Goal: Transaction & Acquisition: Purchase product/service

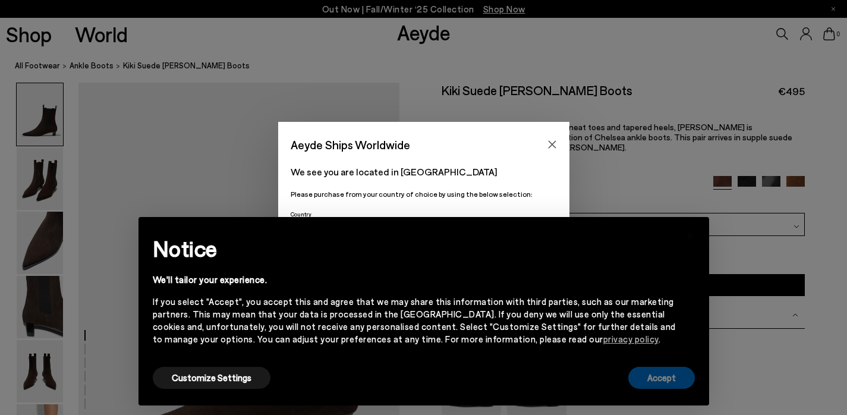
click at [660, 381] on button "Accept" at bounding box center [661, 378] width 67 height 22
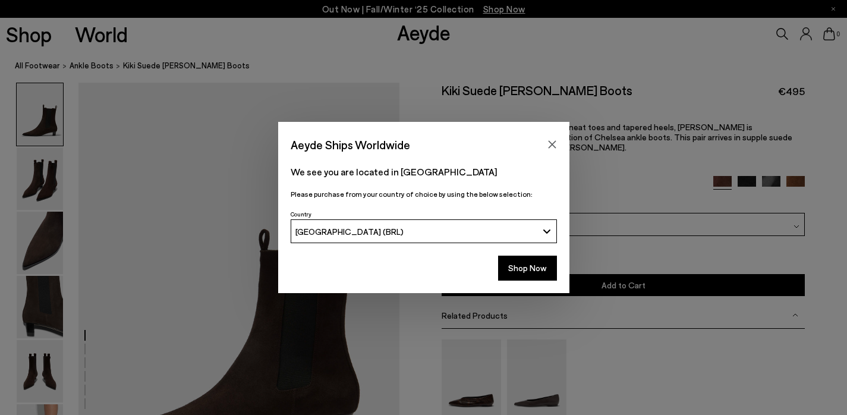
click at [451, 230] on div "[GEOGRAPHIC_DATA] (BRL)" at bounding box center [416, 231] width 242 height 10
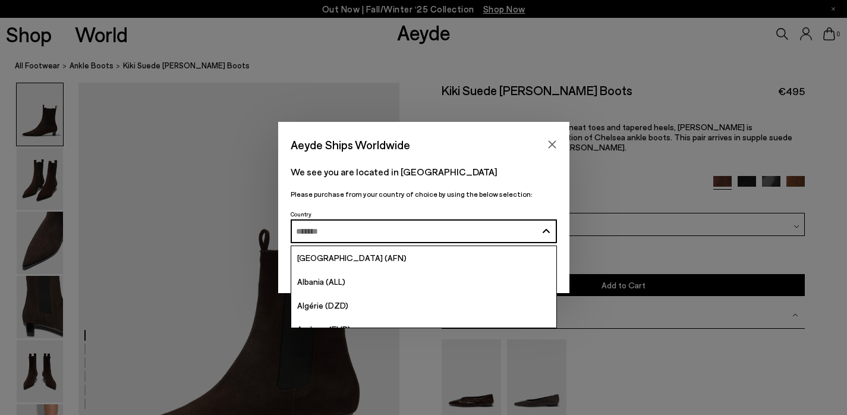
click at [649, 77] on div "Aeyde Ships Worldwide We see you are located in Brazil Please purchase from you…" at bounding box center [423, 207] width 847 height 415
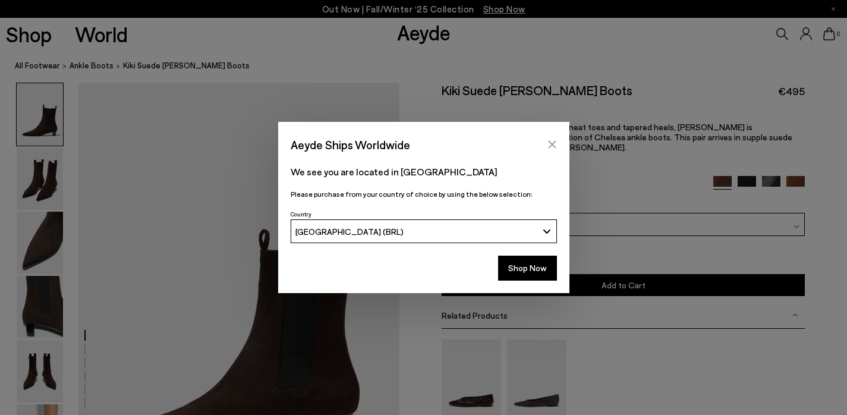
click at [556, 143] on icon "Close" at bounding box center [552, 145] width 10 height 10
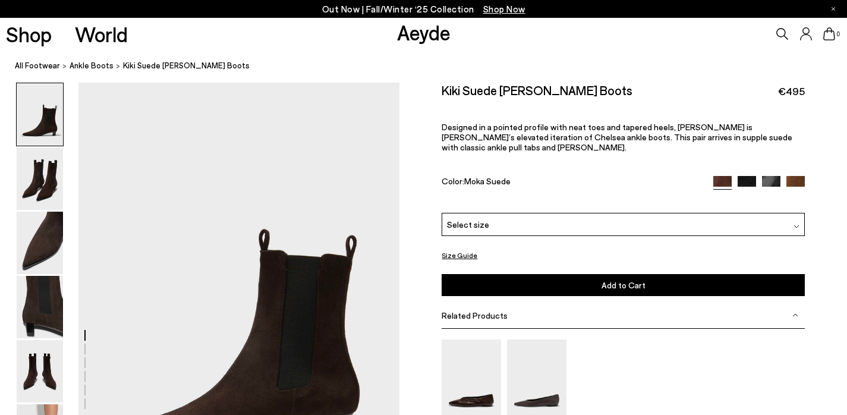
click at [505, 221] on div "Select size" at bounding box center [623, 224] width 363 height 23
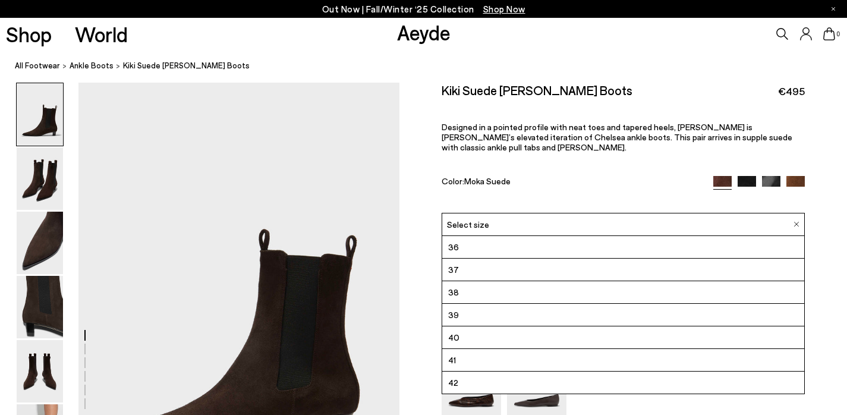
click at [512, 159] on div "Kiki Suede Chelsea Boots €495 Designed in a pointed profile with neat toes and …" at bounding box center [623, 148] width 363 height 130
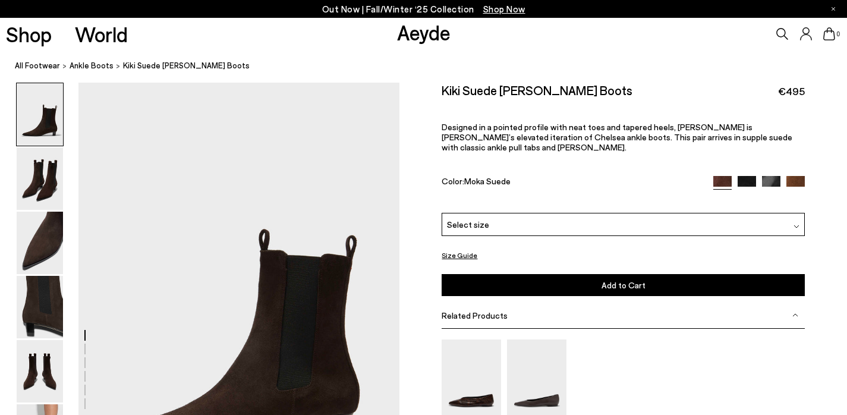
click at [531, 222] on div "Select size" at bounding box center [623, 224] width 363 height 23
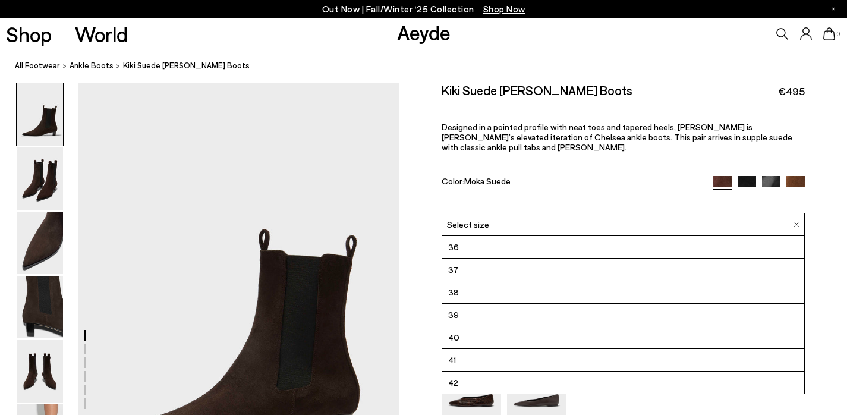
click at [496, 306] on li "39" at bounding box center [622, 315] width 361 height 23
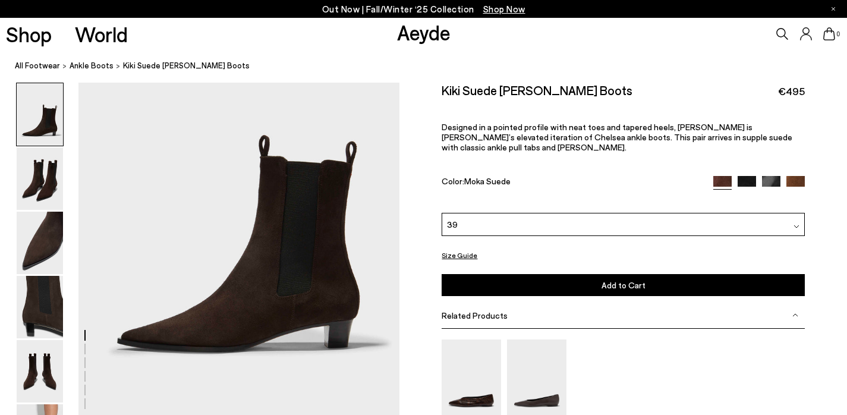
scroll to position [102, 0]
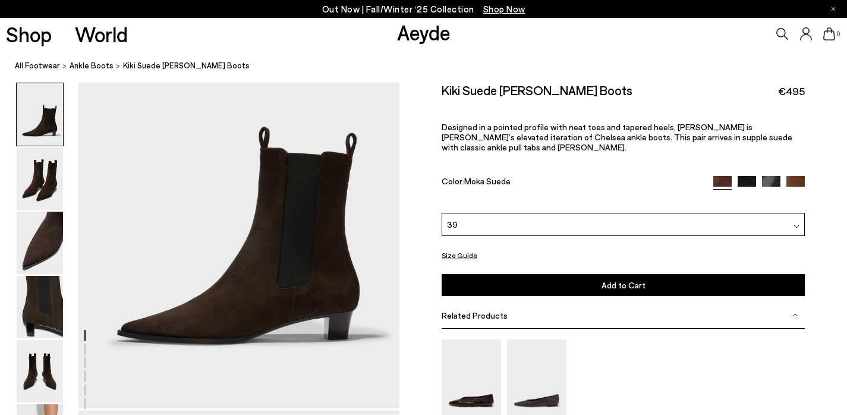
click at [527, 284] on button "Add to Cart Select a Size First" at bounding box center [623, 285] width 363 height 22
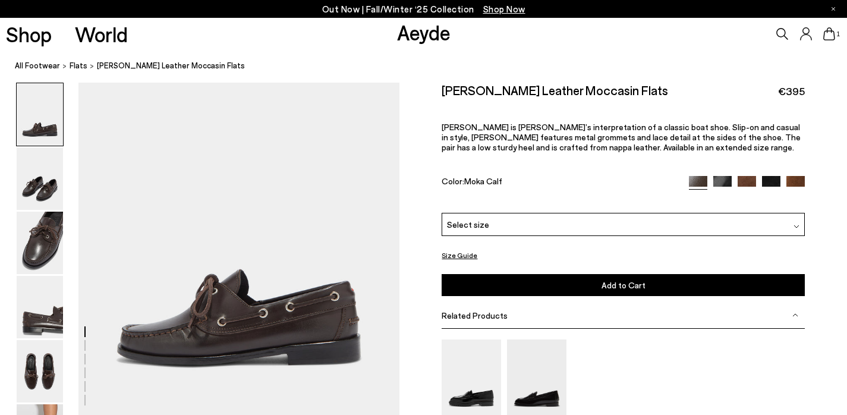
click at [482, 231] on div "Select size" at bounding box center [623, 224] width 363 height 23
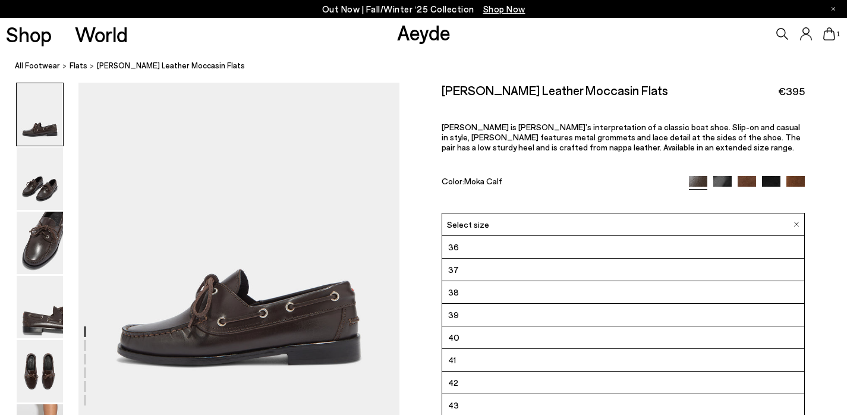
click at [474, 321] on li "39" at bounding box center [622, 315] width 361 height 23
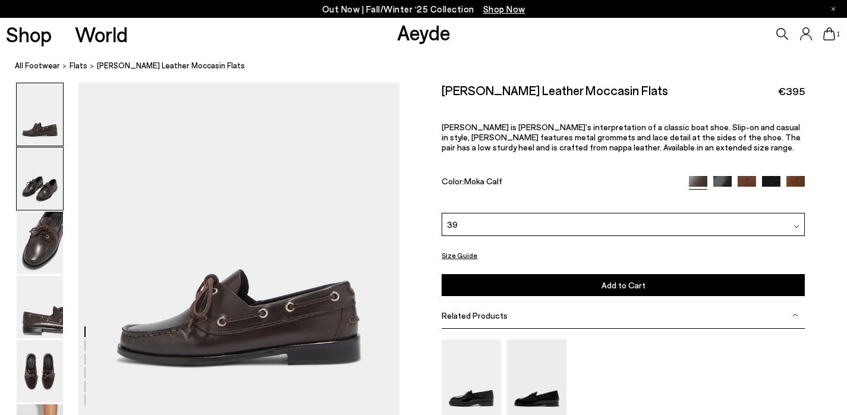
click at [42, 188] on img at bounding box center [40, 178] width 46 height 62
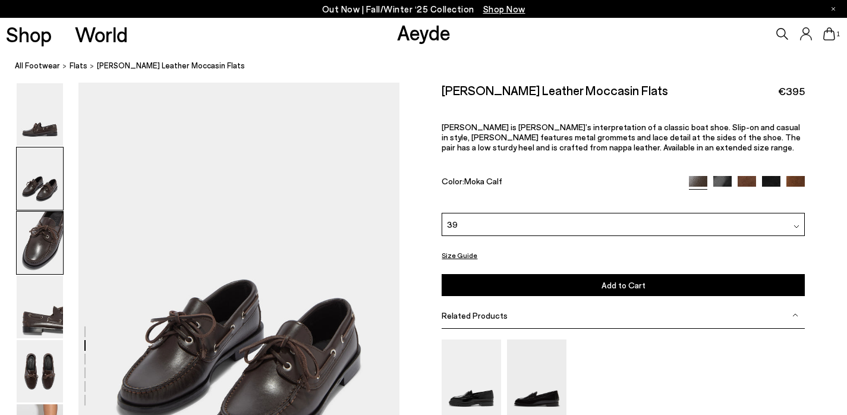
click at [43, 230] on img at bounding box center [40, 243] width 46 height 62
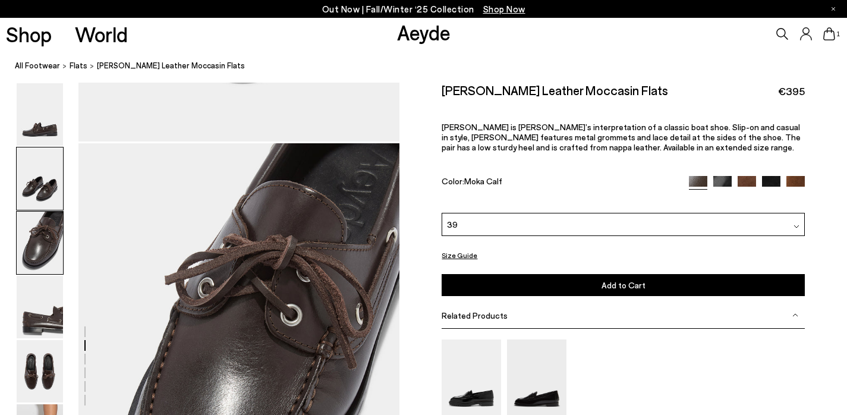
scroll to position [765, 0]
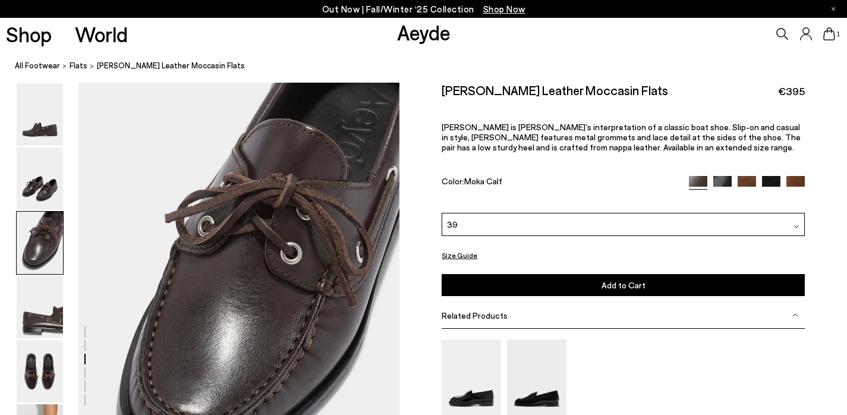
click at [45, 264] on img at bounding box center [40, 243] width 46 height 62
click at [42, 300] on img at bounding box center [40, 307] width 46 height 62
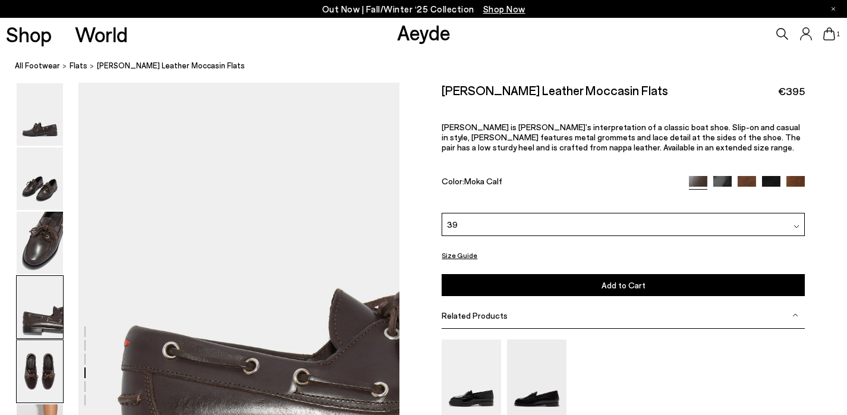
click at [46, 374] on img at bounding box center [40, 371] width 46 height 62
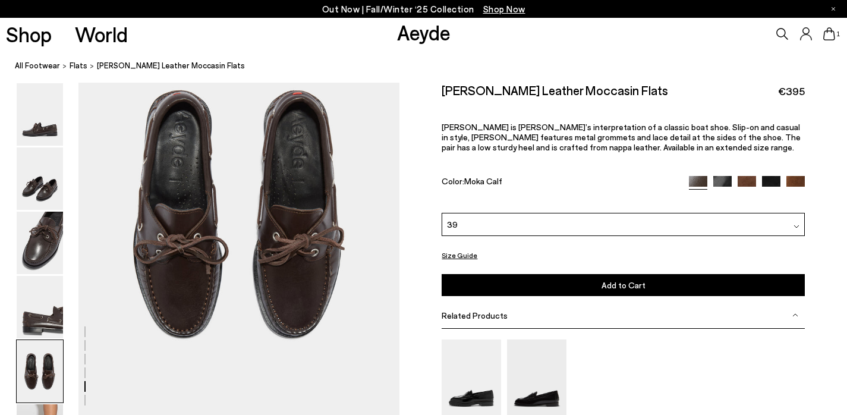
scroll to position [1714, 0]
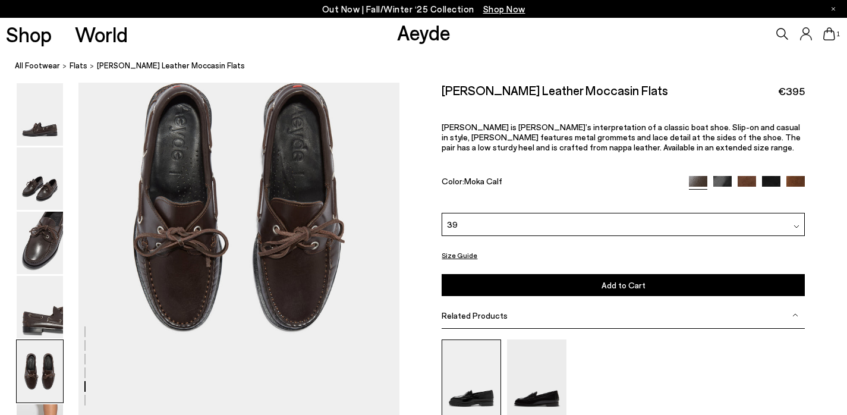
click at [495, 385] on img at bounding box center [471, 378] width 59 height 79
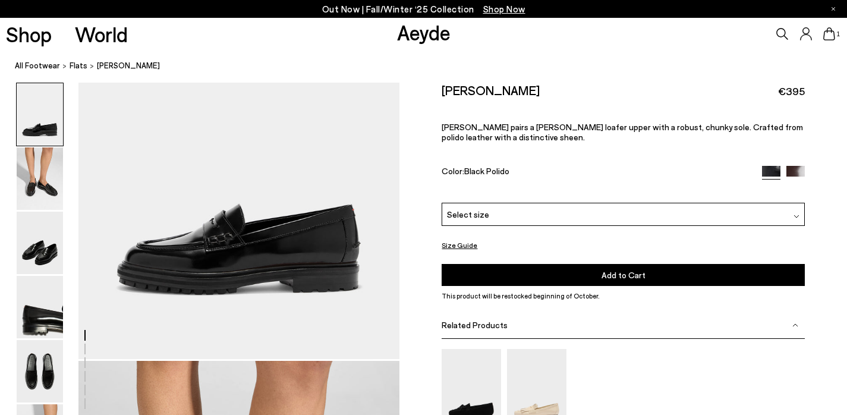
scroll to position [155, 0]
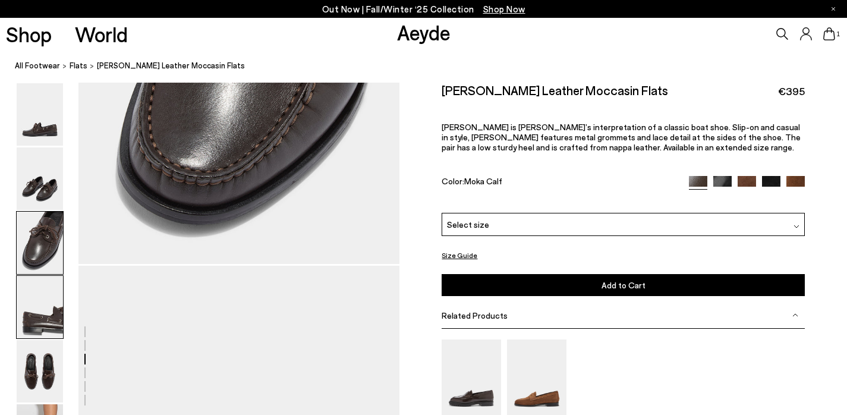
scroll to position [937, 0]
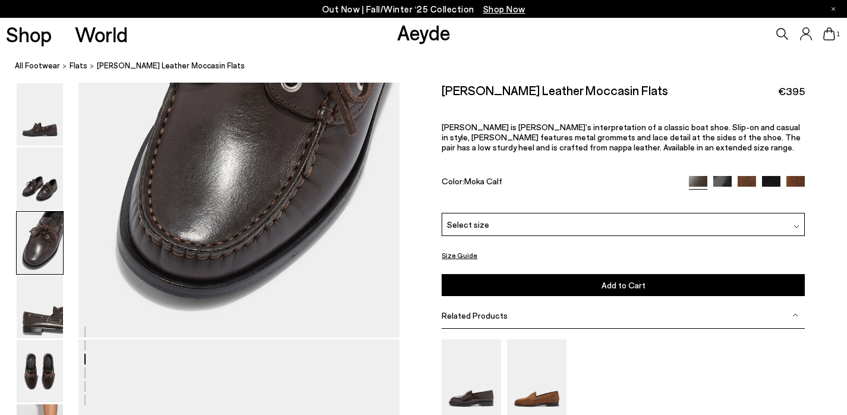
click at [609, 224] on div "Select size" at bounding box center [623, 224] width 363 height 23
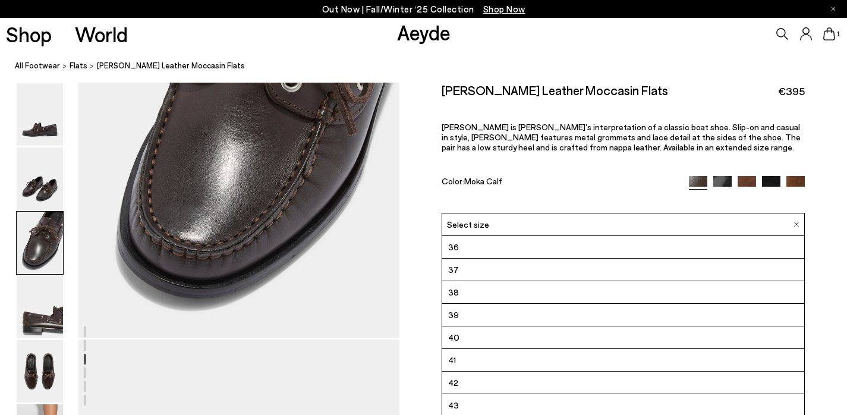
click at [541, 315] on li "39" at bounding box center [622, 315] width 361 height 23
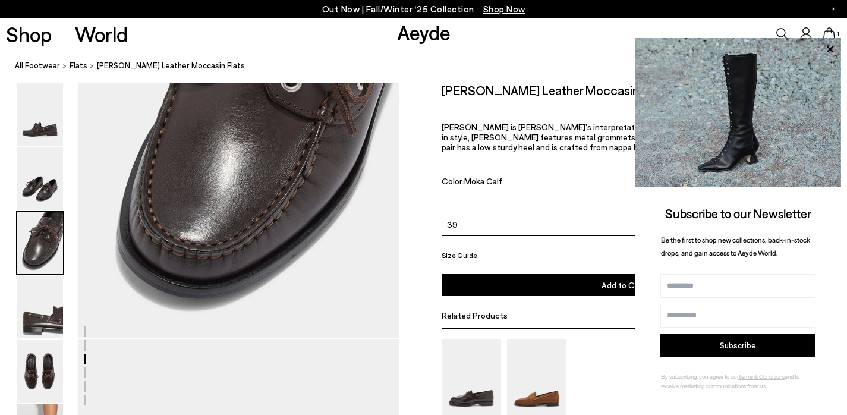
click at [532, 278] on button "Add to Cart Select a Size First" at bounding box center [623, 285] width 363 height 22
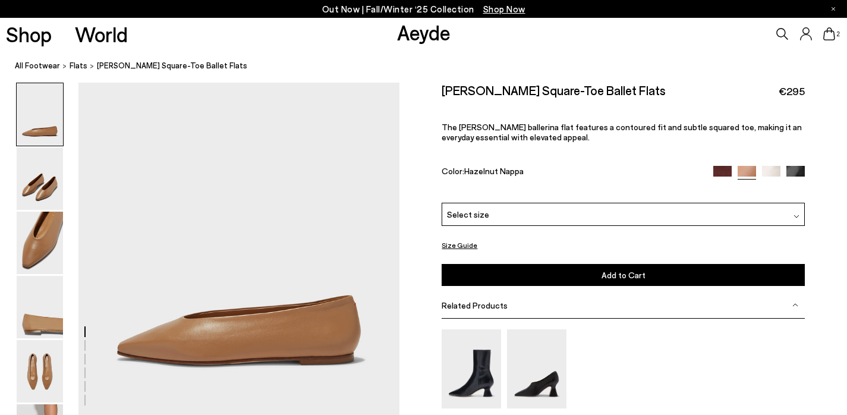
click at [773, 168] on img at bounding box center [771, 175] width 18 height 18
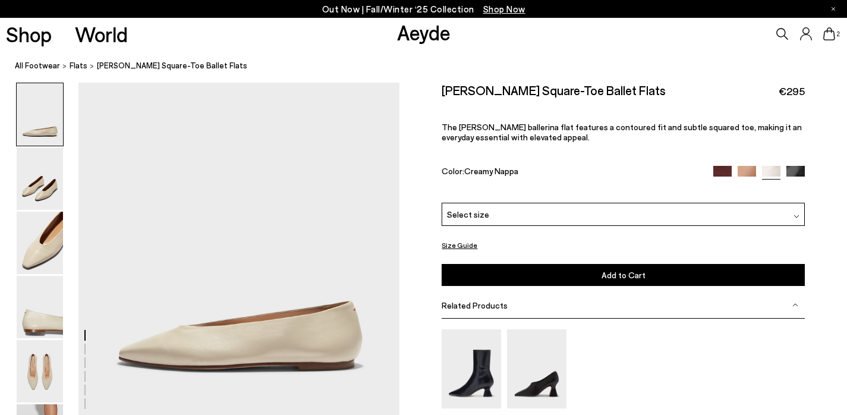
scroll to position [78, 0]
click at [511, 222] on div "Select size" at bounding box center [623, 214] width 363 height 23
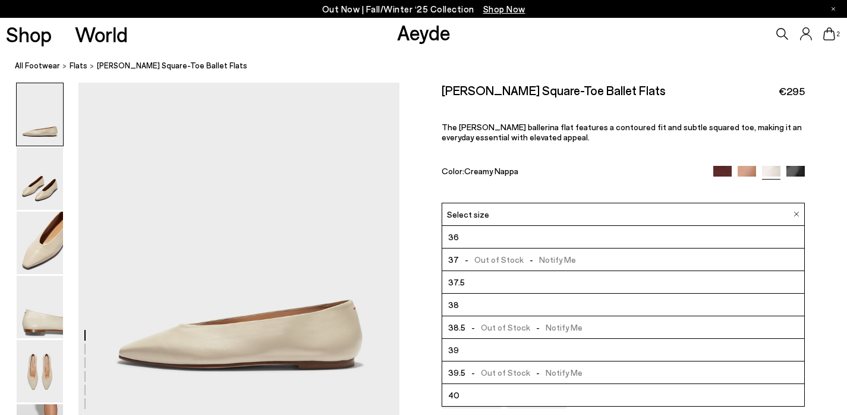
click at [514, 351] on li "39" at bounding box center [622, 350] width 361 height 23
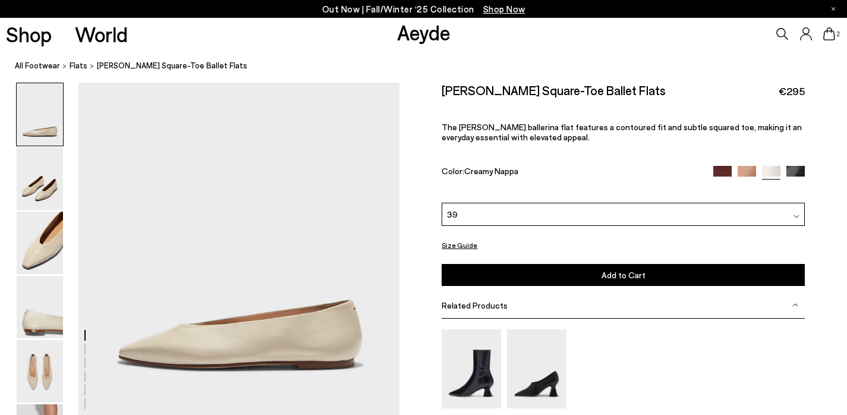
click at [503, 215] on div "39" at bounding box center [623, 214] width 363 height 23
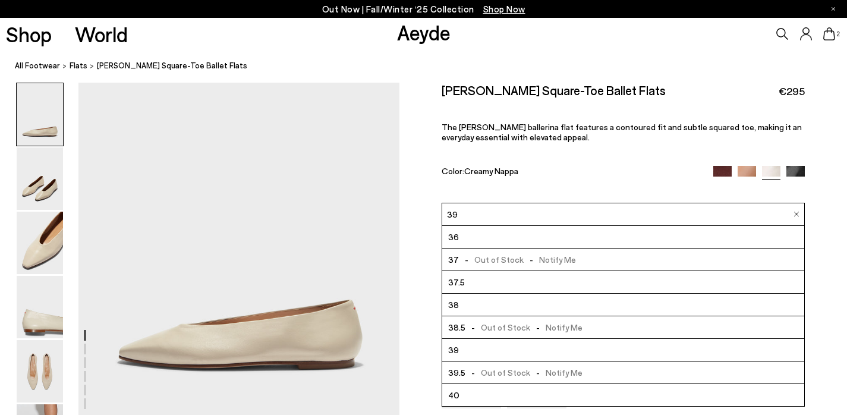
click at [511, 365] on span "- Out of Stock - Notify Me" at bounding box center [523, 372] width 116 height 15
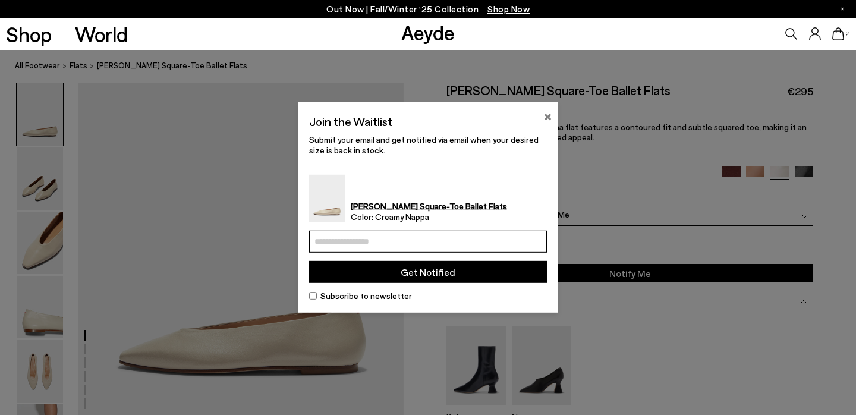
click at [545, 118] on button "×" at bounding box center [548, 115] width 8 height 14
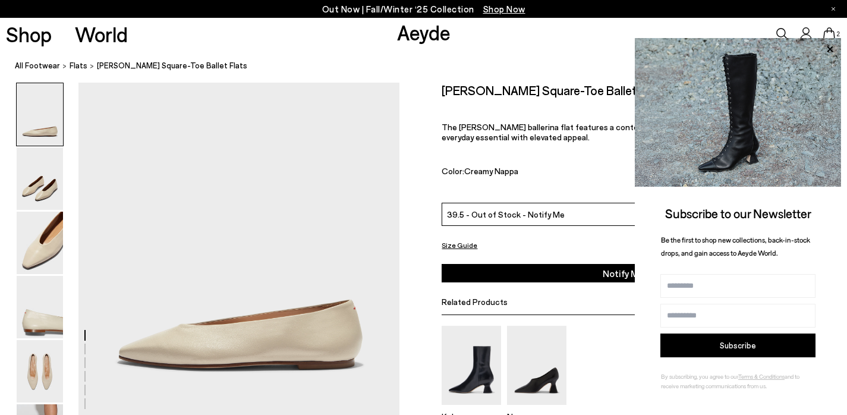
click at [744, 176] on img at bounding box center [738, 112] width 206 height 149
click at [829, 49] on icon at bounding box center [830, 49] width 6 height 6
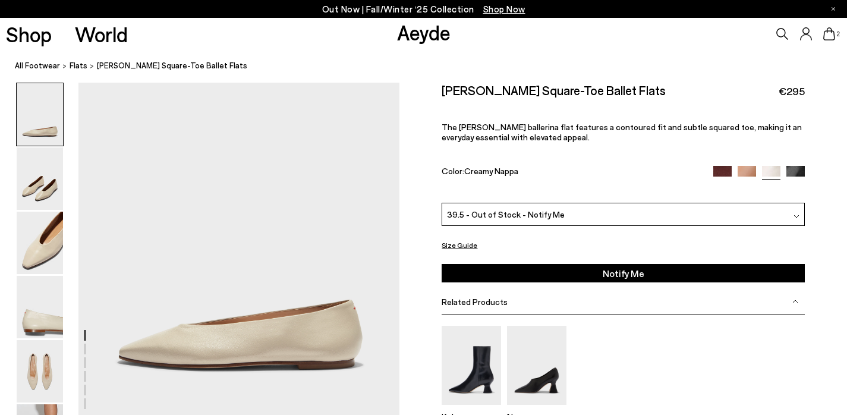
click at [748, 172] on img at bounding box center [747, 175] width 18 height 18
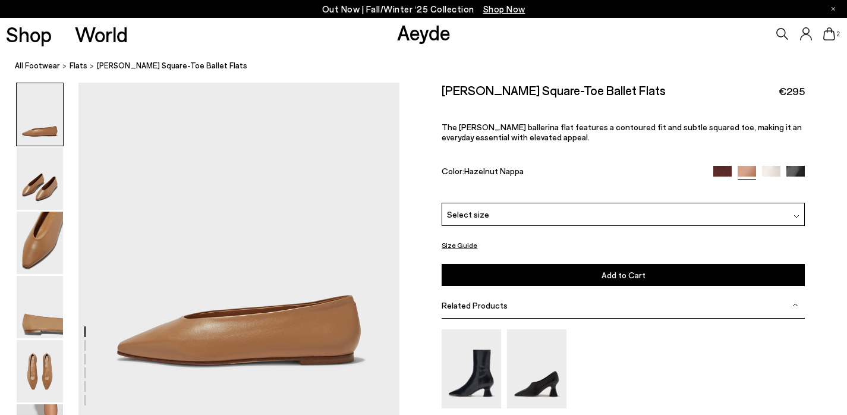
click at [537, 215] on div "Select size" at bounding box center [623, 214] width 363 height 23
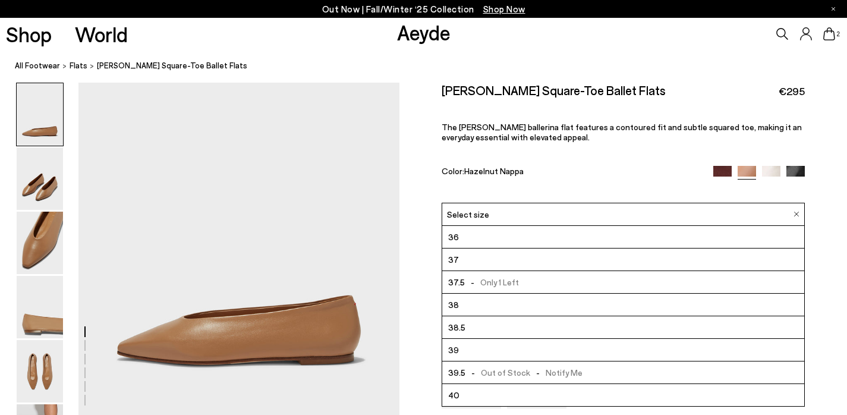
click at [524, 370] on span "- Out of Stock - Notify Me" at bounding box center [523, 372] width 116 height 15
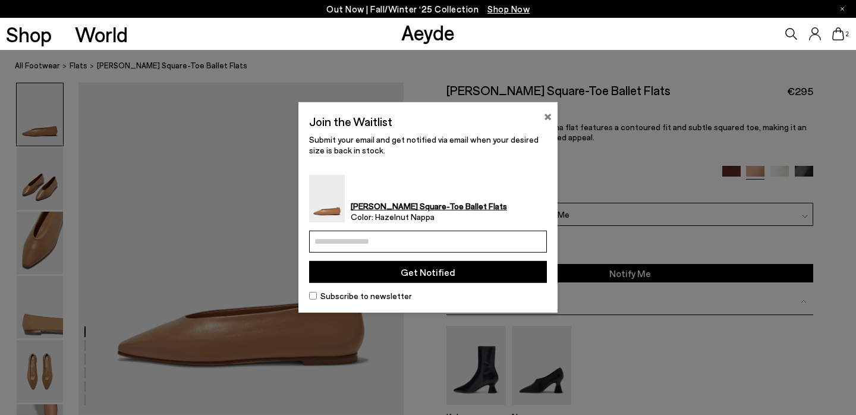
click at [546, 121] on button "×" at bounding box center [548, 115] width 8 height 14
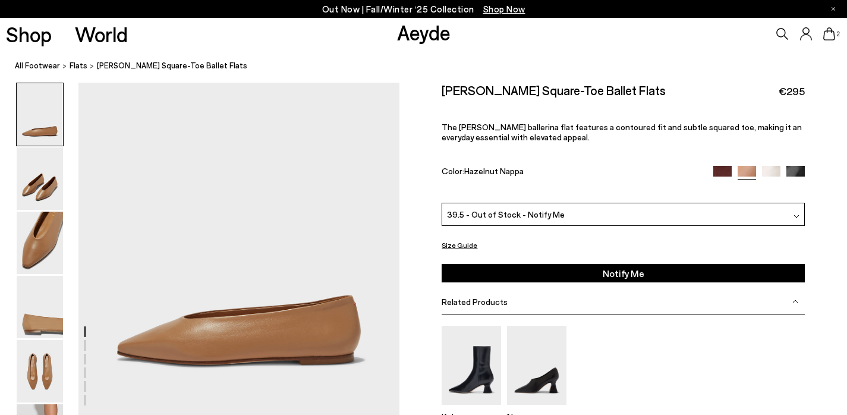
click at [796, 169] on img at bounding box center [795, 175] width 18 height 18
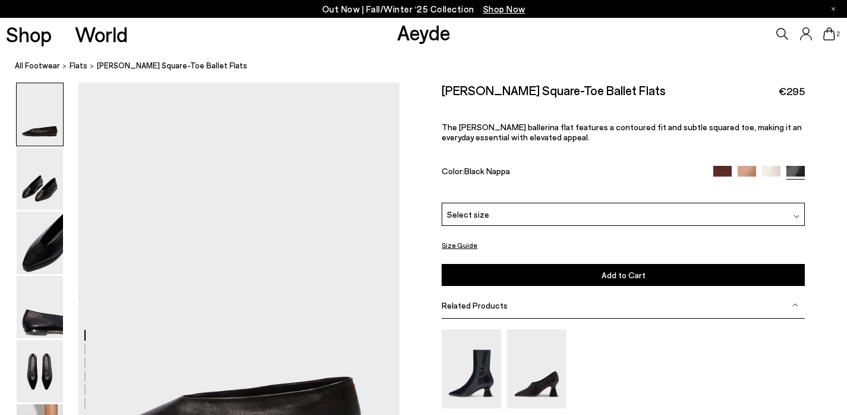
click at [723, 175] on img at bounding box center [722, 175] width 18 height 18
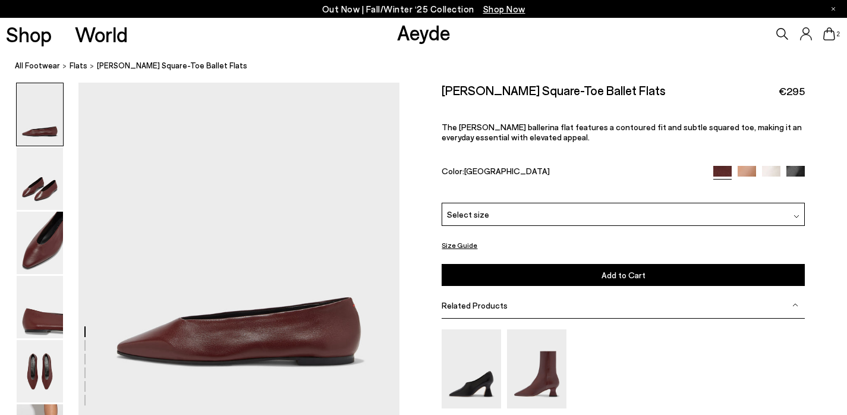
click at [610, 217] on div "Select size" at bounding box center [623, 214] width 363 height 23
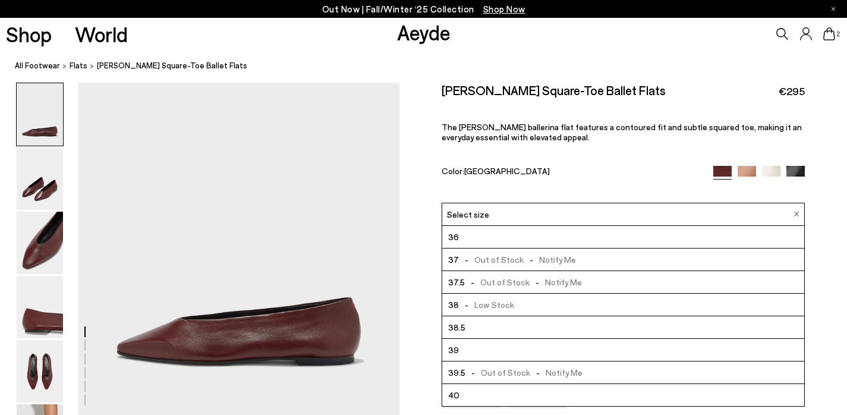
click at [553, 376] on span "- Out of Stock - Notify Me" at bounding box center [523, 372] width 116 height 15
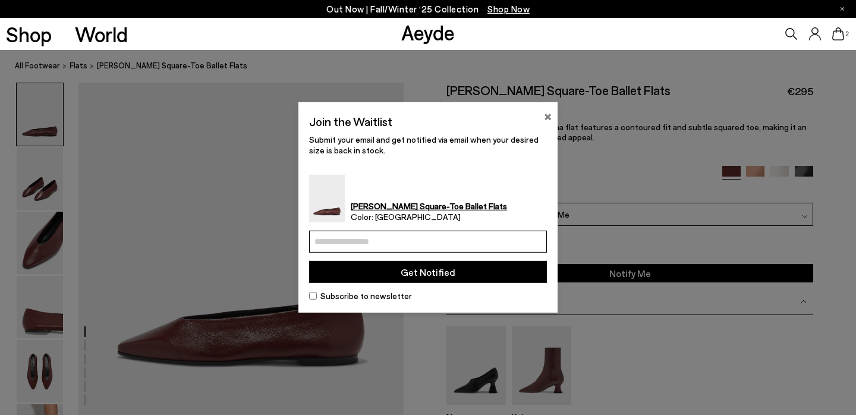
click at [548, 120] on button "×" at bounding box center [548, 115] width 8 height 14
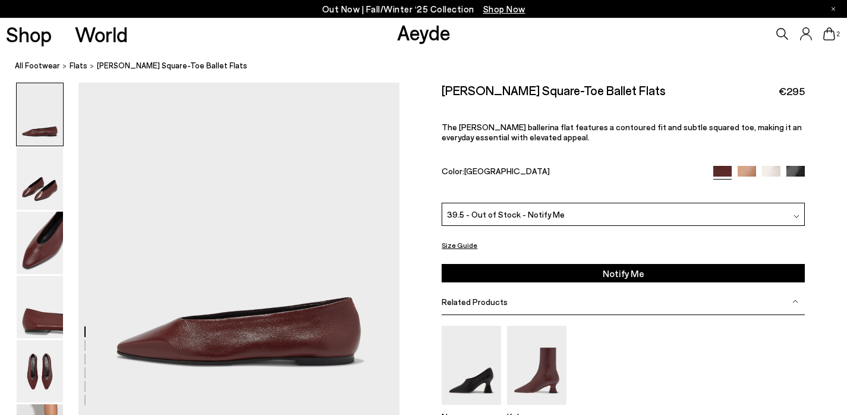
click at [770, 168] on img at bounding box center [771, 175] width 18 height 18
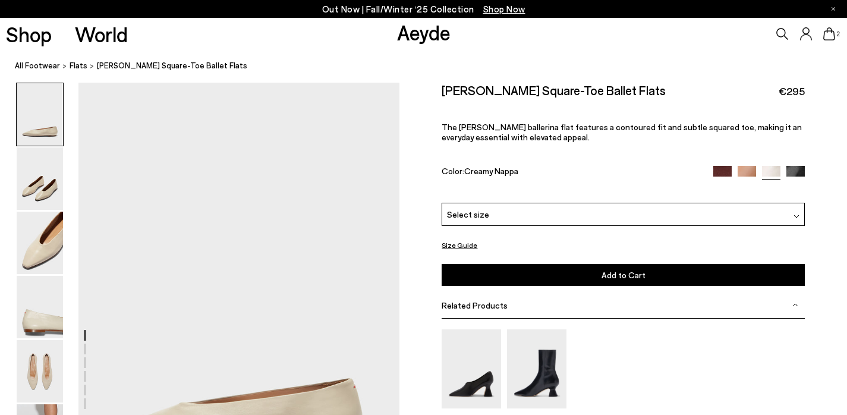
click at [547, 219] on div "Select size" at bounding box center [623, 214] width 363 height 23
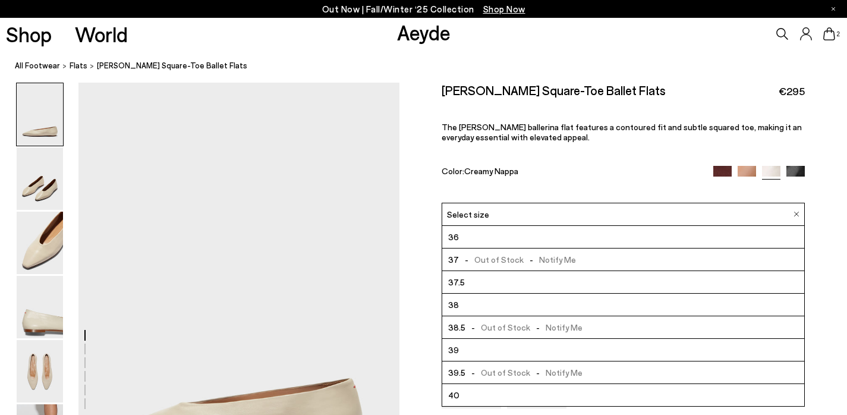
click at [523, 370] on span "- Out of Stock - Notify Me" at bounding box center [523, 372] width 116 height 15
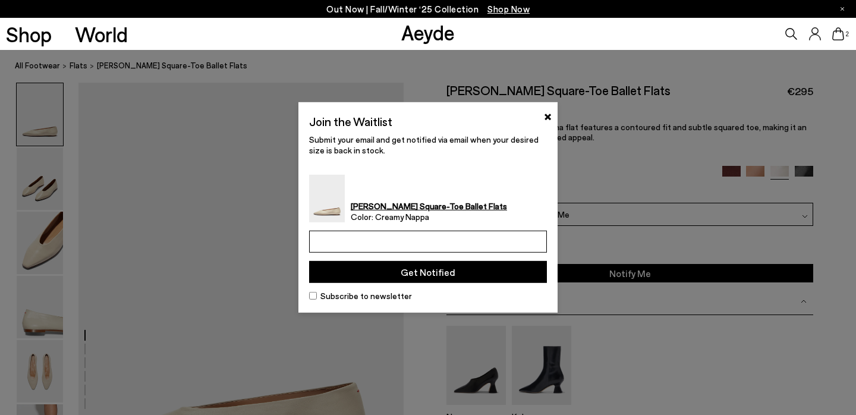
click at [416, 248] on input "email" at bounding box center [428, 242] width 238 height 22
type input "**********"
click at [432, 278] on button "Get Notified" at bounding box center [428, 272] width 238 height 22
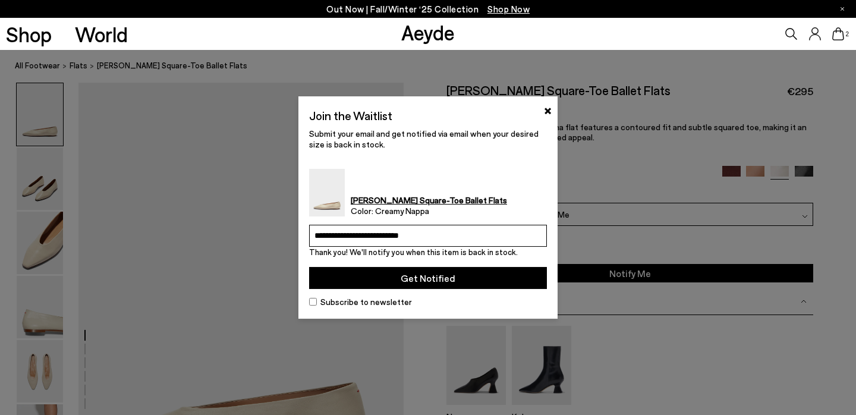
click at [429, 281] on button "Get Notified" at bounding box center [428, 278] width 238 height 22
click at [546, 109] on button "×" at bounding box center [548, 109] width 8 height 14
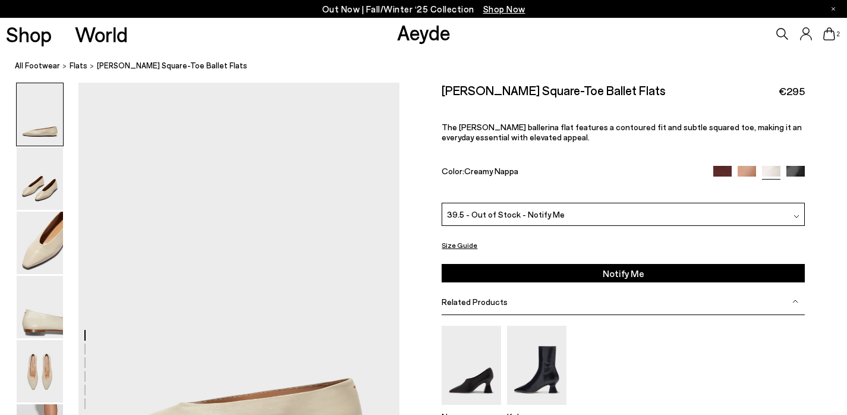
click at [837, 31] on span "2" at bounding box center [838, 34] width 6 height 7
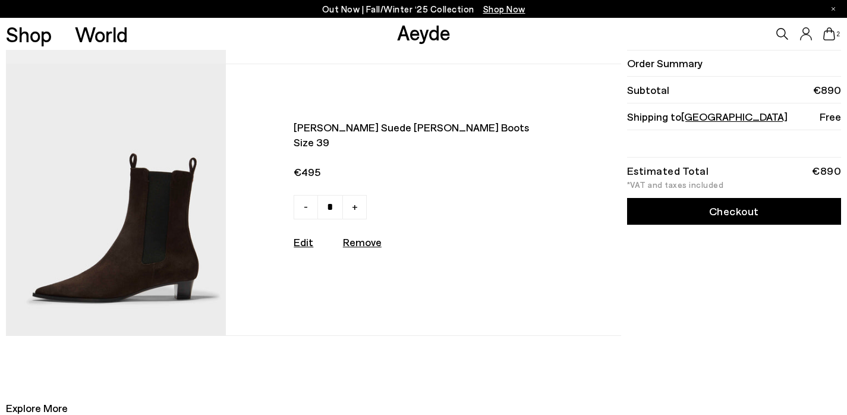
scroll to position [259, 0]
click at [700, 119] on span "[GEOGRAPHIC_DATA]" at bounding box center [734, 116] width 106 height 13
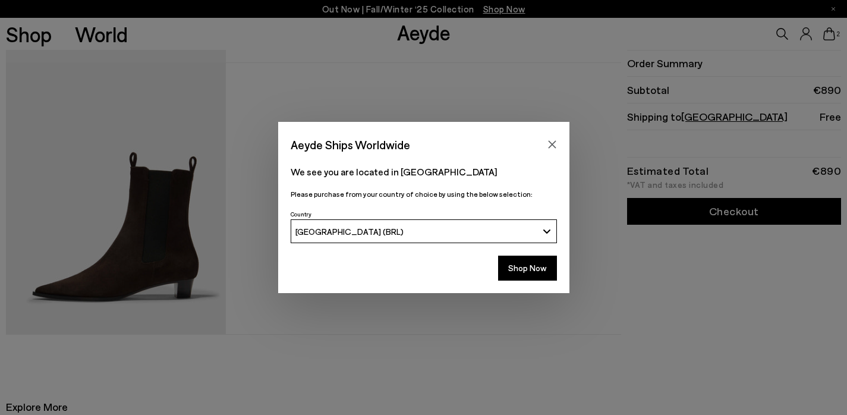
click at [437, 225] on button "[GEOGRAPHIC_DATA] (BRL)" at bounding box center [424, 231] width 266 height 24
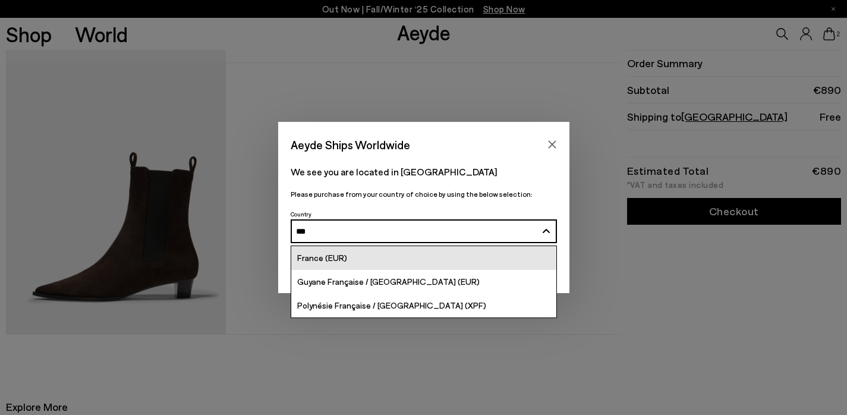
type input "***"
click at [382, 257] on link "France (EUR)" at bounding box center [423, 258] width 265 height 24
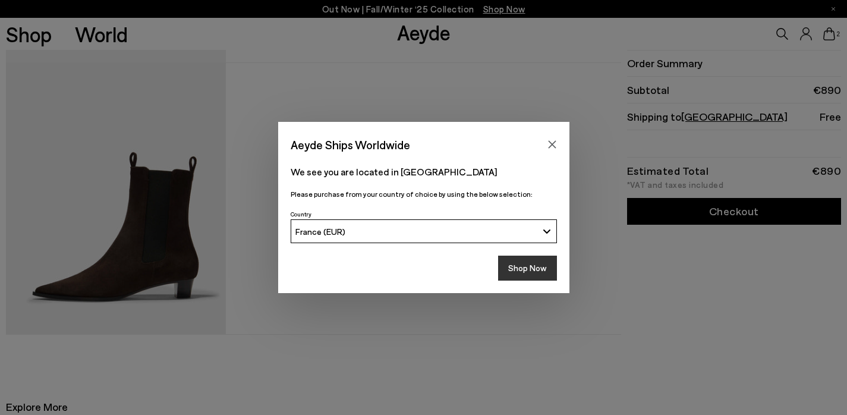
click at [521, 267] on button "Shop Now" at bounding box center [527, 268] width 59 height 25
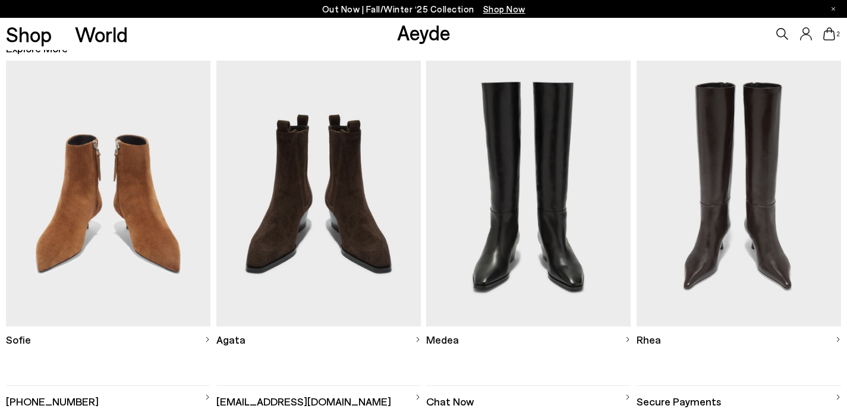
scroll to position [620, 0]
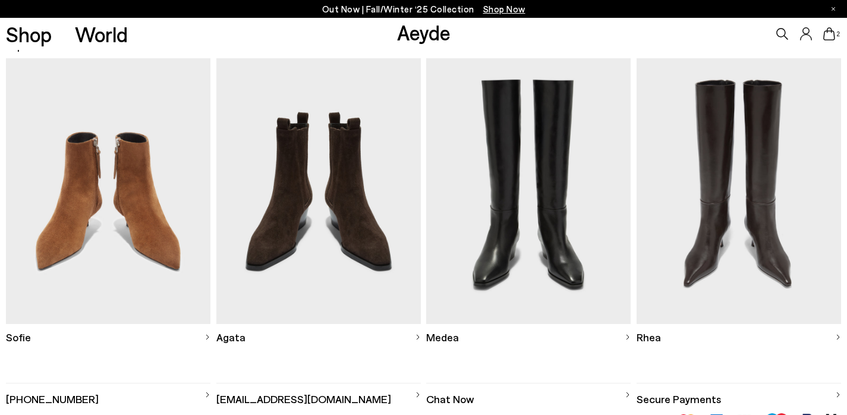
click at [498, 258] on img at bounding box center [528, 191] width 204 height 266
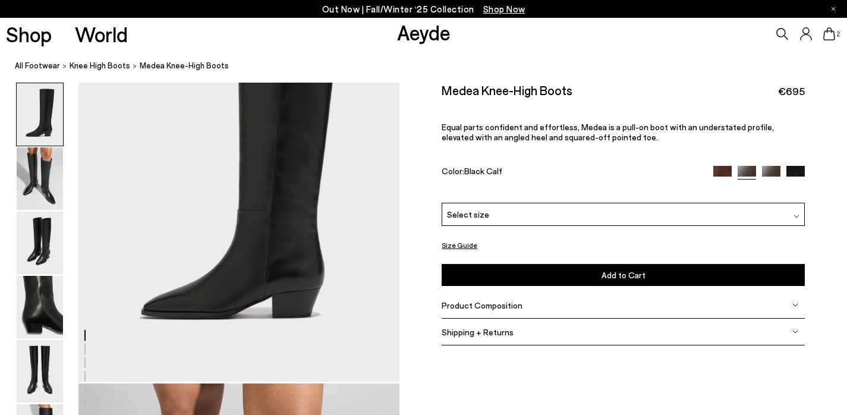
scroll to position [130, 0]
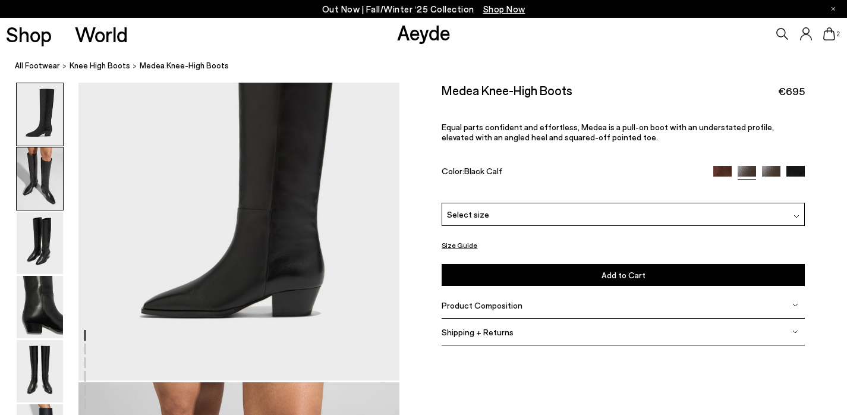
click at [55, 174] on img at bounding box center [40, 178] width 46 height 62
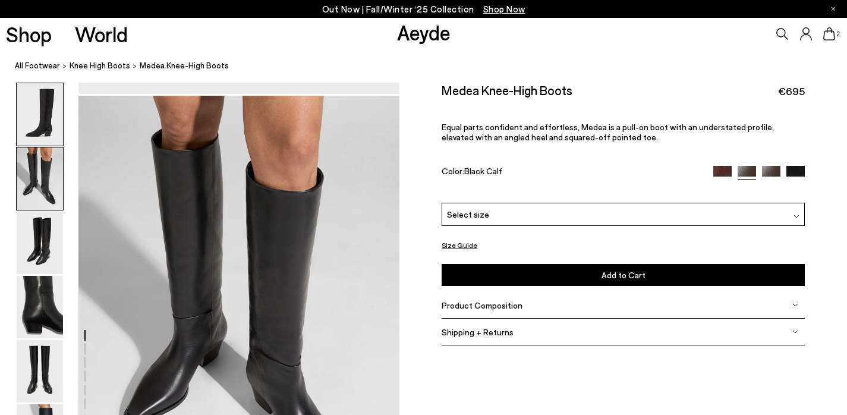
scroll to position [431, 0]
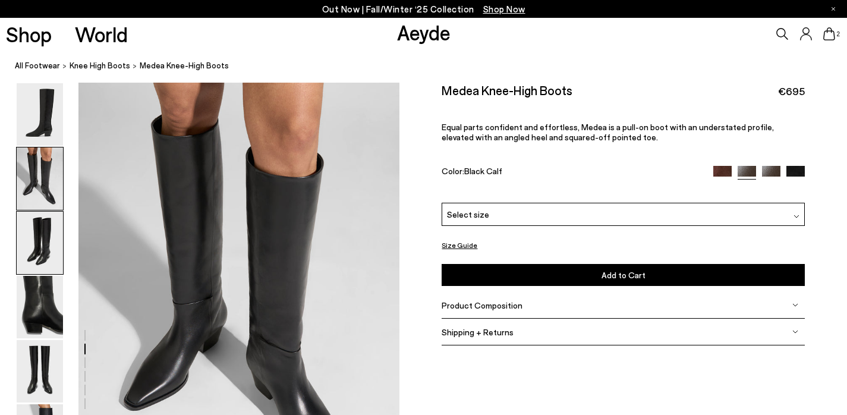
click at [43, 221] on img at bounding box center [40, 243] width 46 height 62
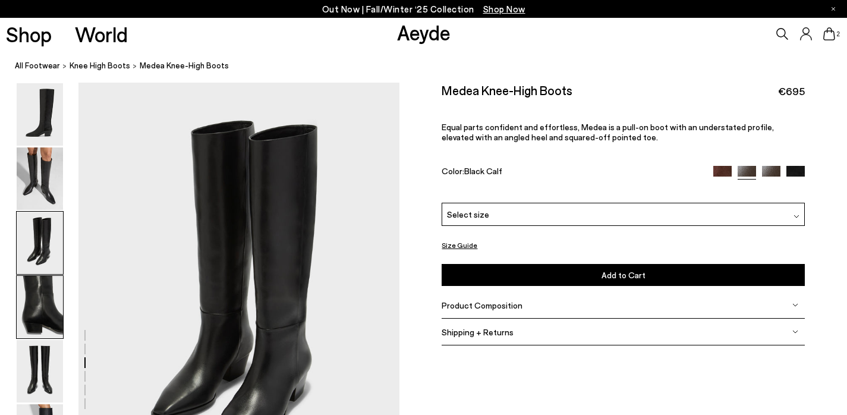
click at [43, 299] on img at bounding box center [40, 307] width 46 height 62
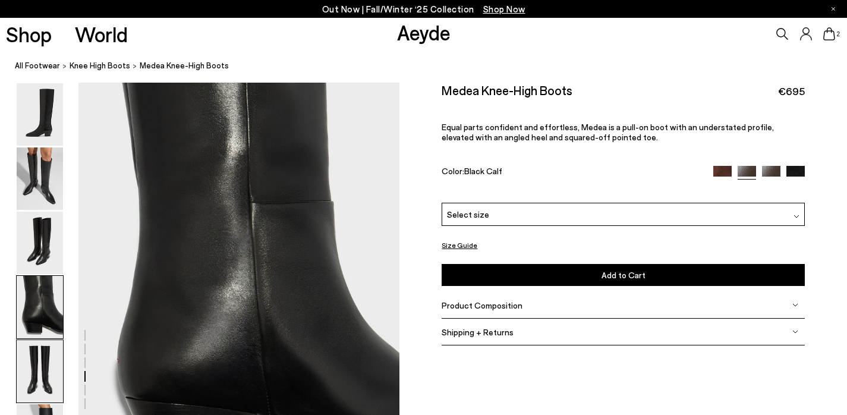
click at [36, 344] on img at bounding box center [40, 371] width 46 height 62
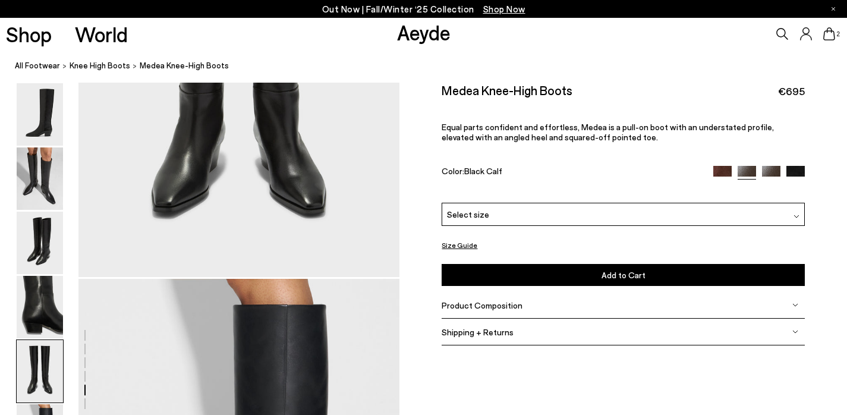
scroll to position [1954, 0]
click at [830, 32] on icon at bounding box center [829, 33] width 12 height 13
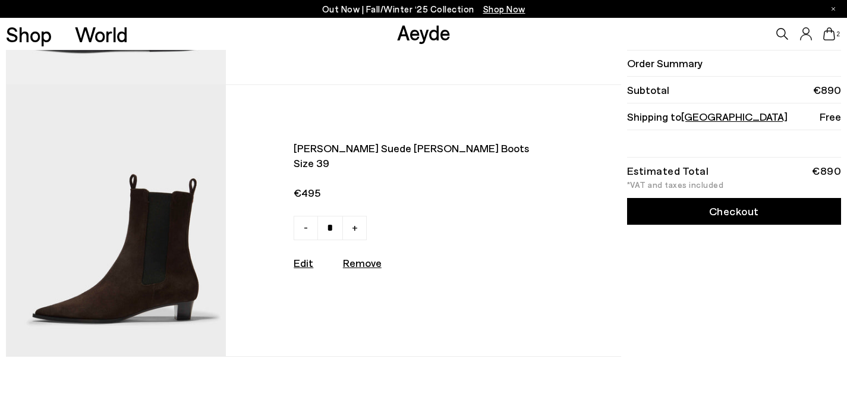
scroll to position [240, 0]
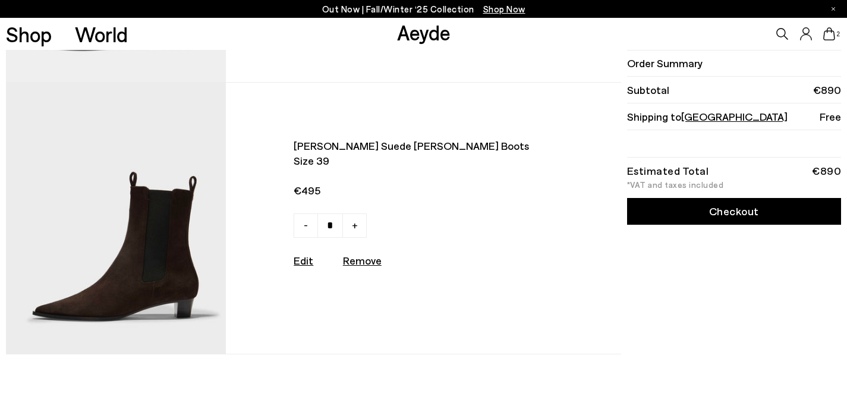
click at [711, 217] on link "Checkout" at bounding box center [734, 211] width 214 height 27
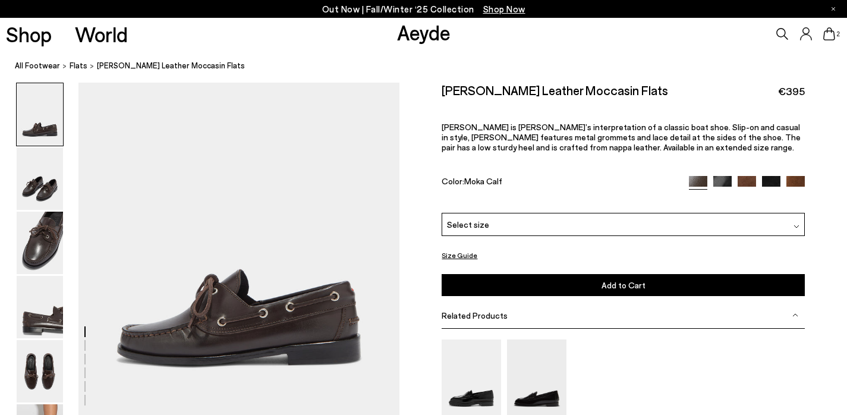
click at [490, 216] on div "Select size" at bounding box center [623, 224] width 363 height 23
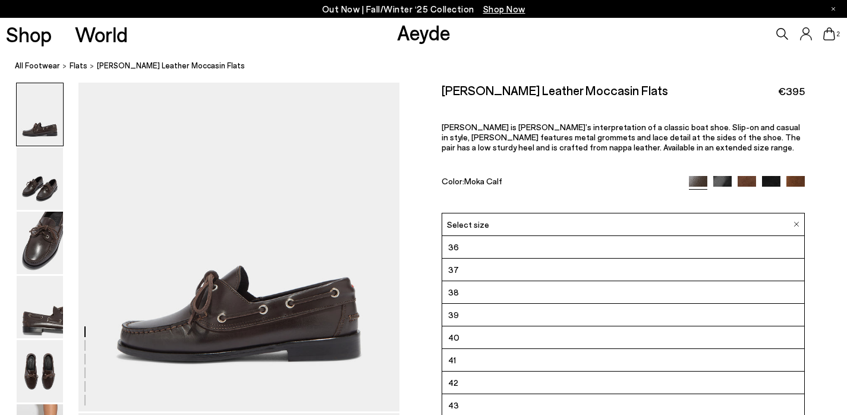
scroll to position [4, 0]
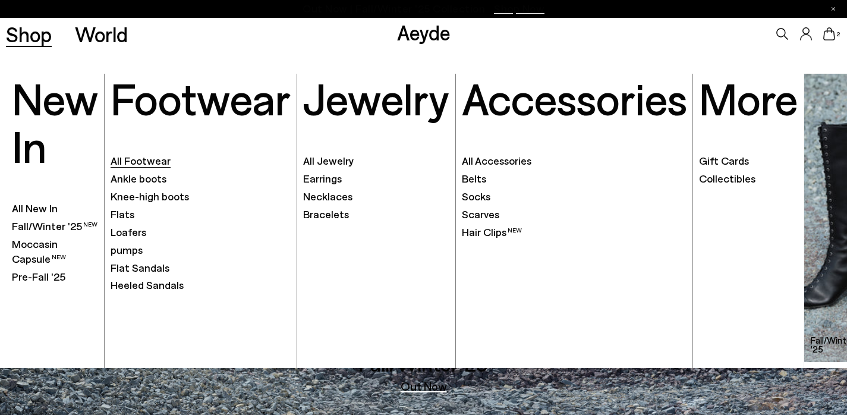
click at [162, 163] on font "All Footwear" at bounding box center [141, 160] width 60 height 13
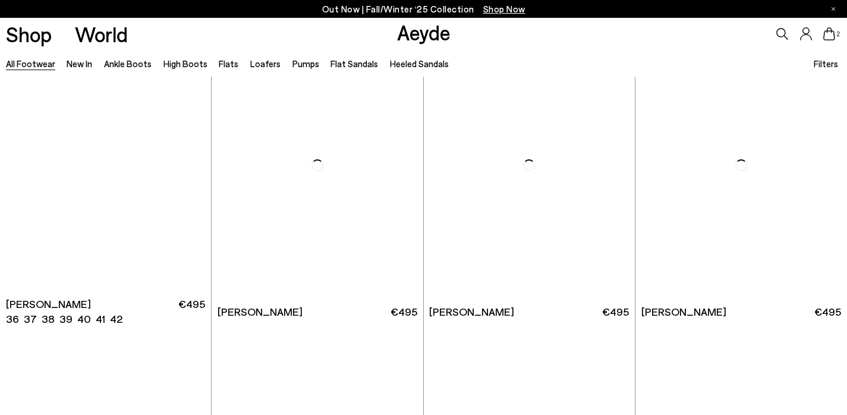
scroll to position [2098, 0]
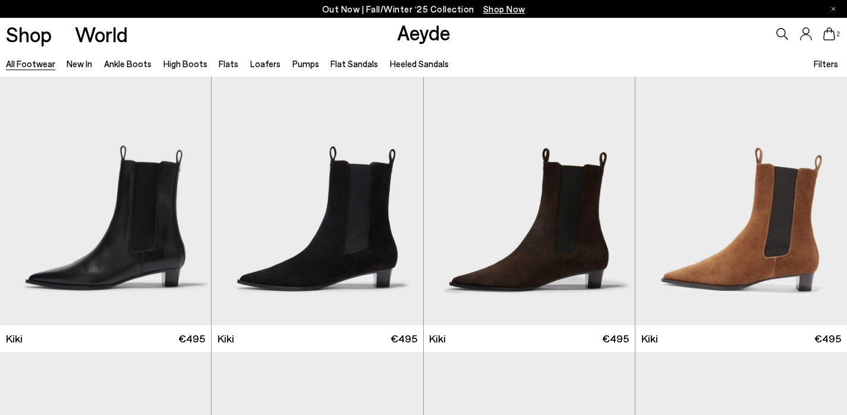
scroll to position [4392, 0]
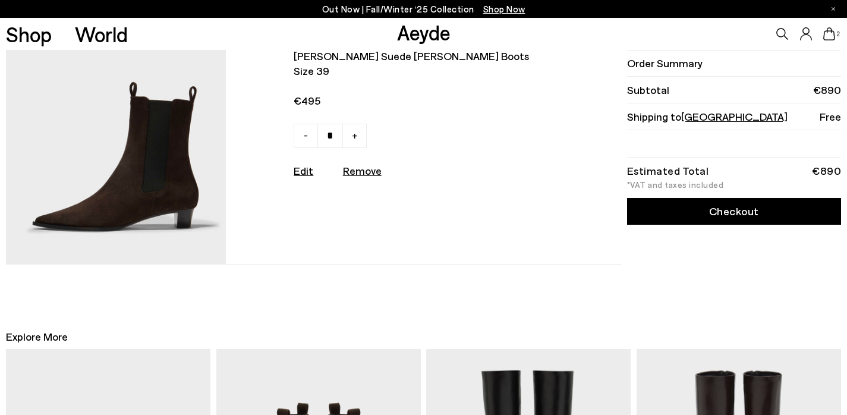
scroll to position [330, 0]
